Goal: Navigation & Orientation: Find specific page/section

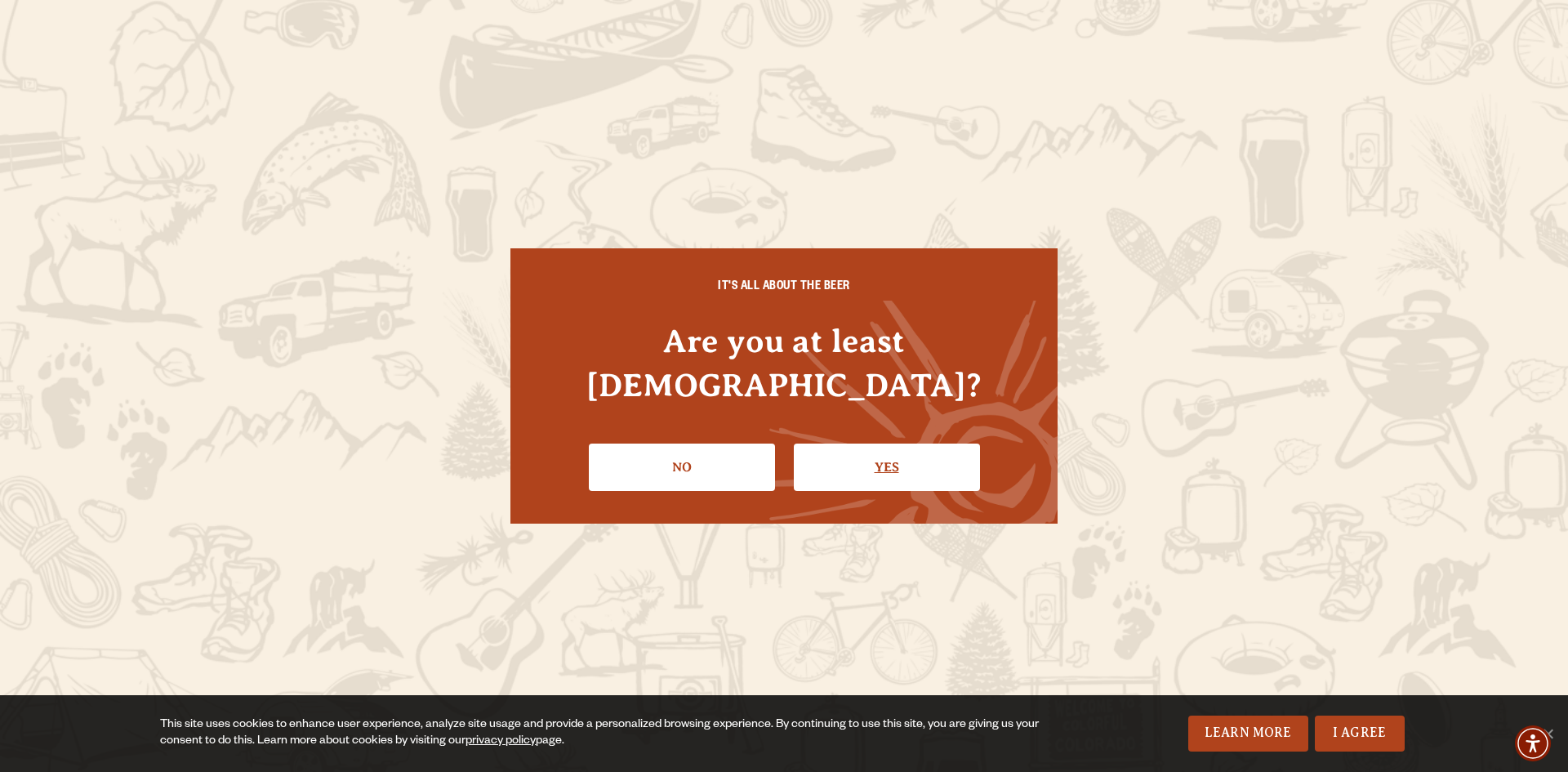
click at [861, 459] on link "Yes" at bounding box center [887, 467] width 186 height 47
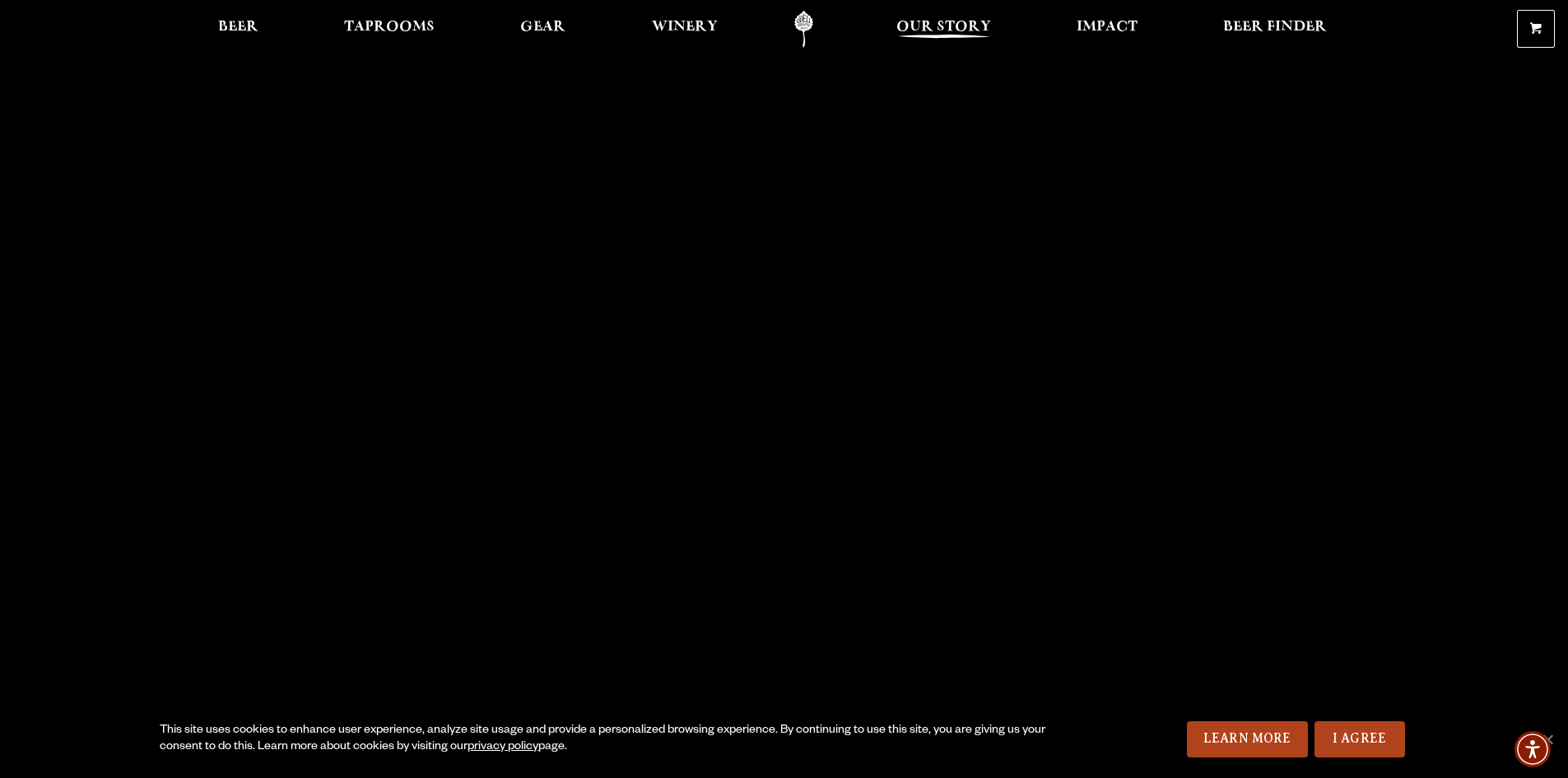
click at [945, 21] on span "Our Story" at bounding box center [944, 27] width 95 height 14
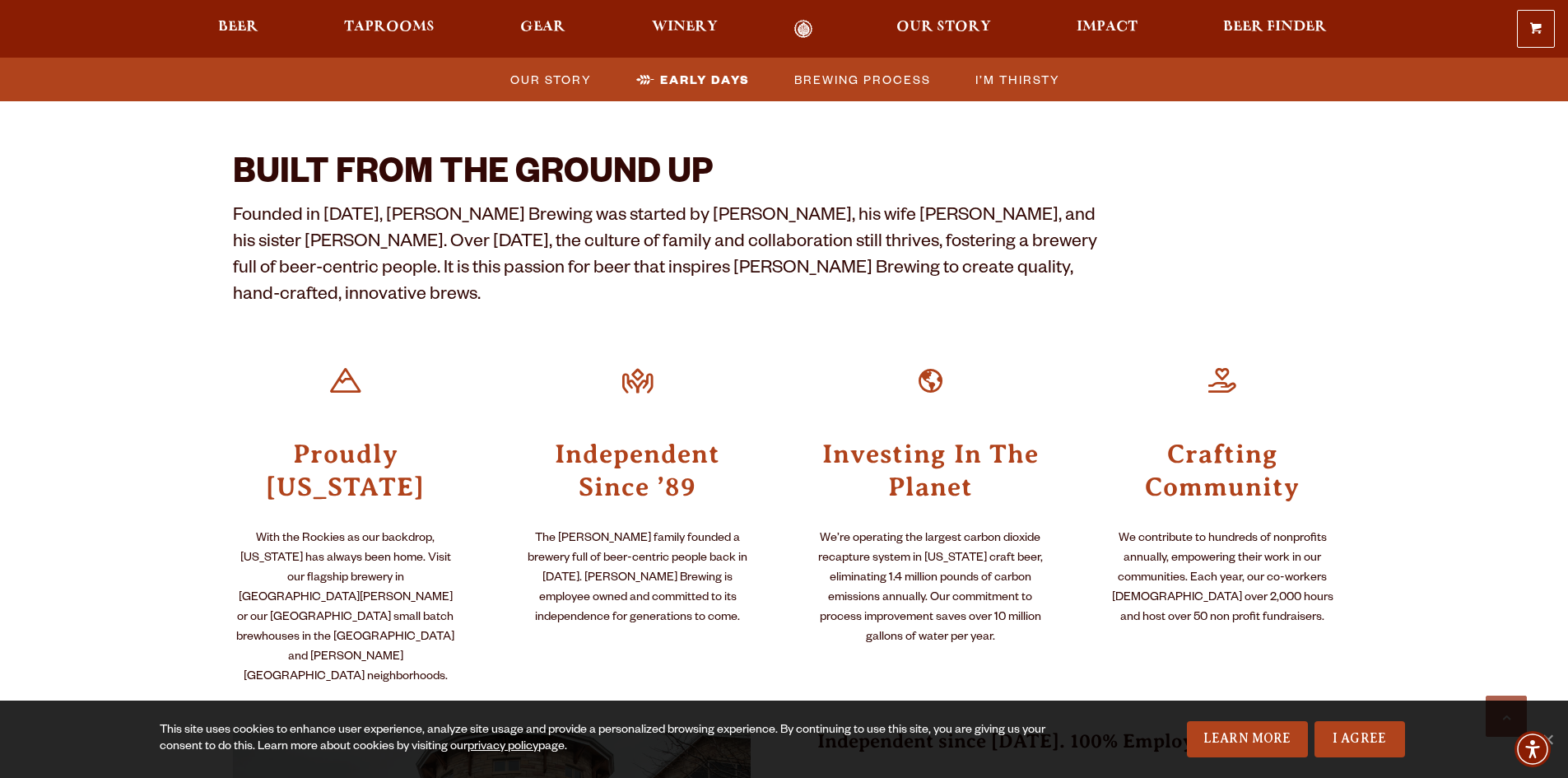
scroll to position [247, 0]
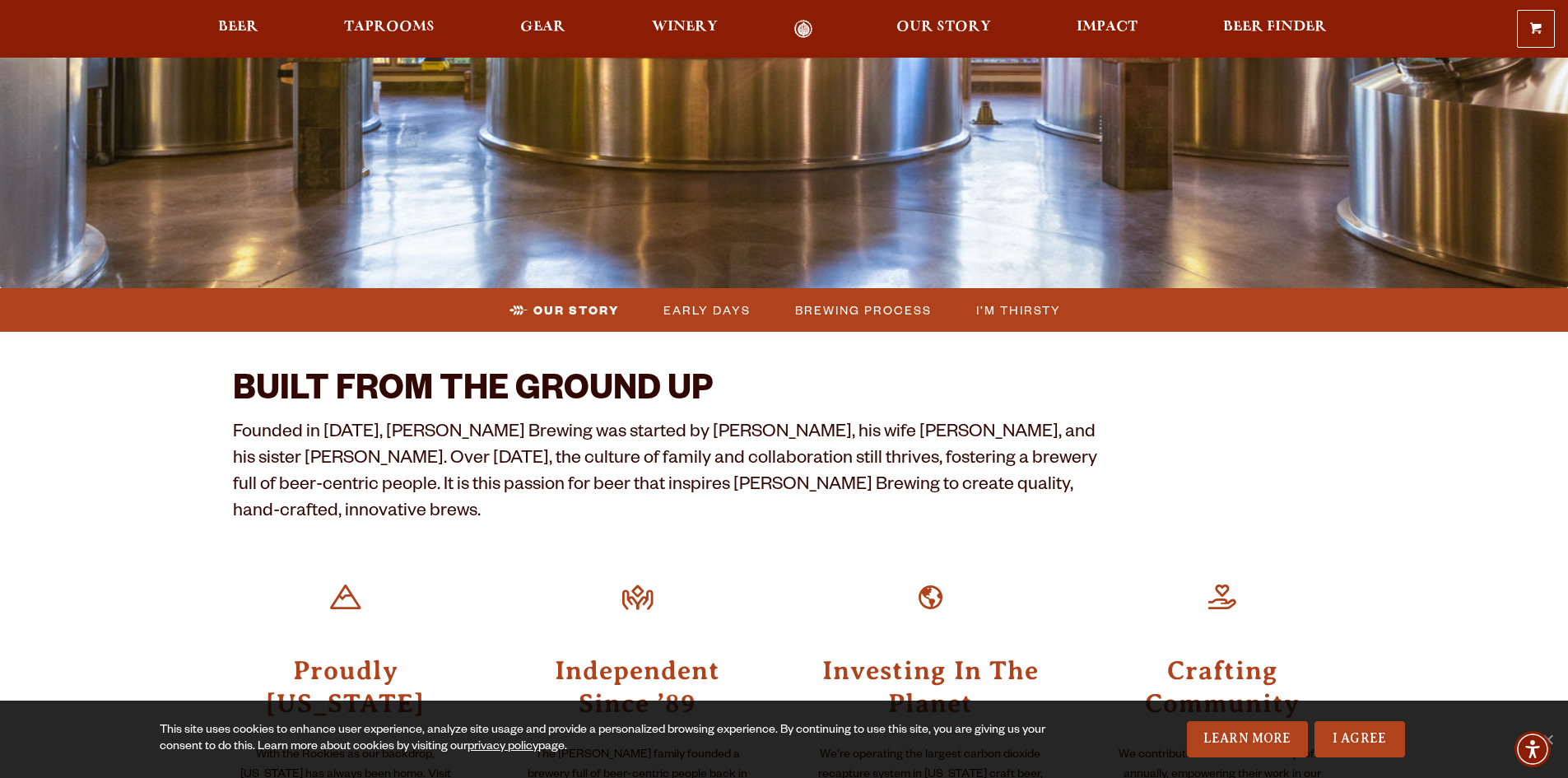
click at [1307, 15] on div "0 Shopping Cart No products in the cart. Beer Taprooms Gear Winery Our Story Im…" at bounding box center [784, 29] width 1568 height 38
click at [1278, 20] on span "Beer Finder" at bounding box center [1274, 27] width 104 height 14
